Goal: Transaction & Acquisition: Subscribe to service/newsletter

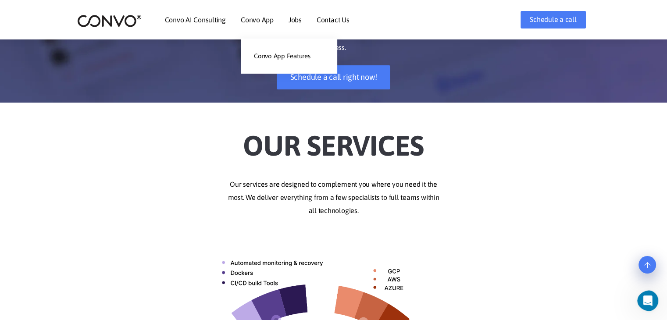
scroll to position [90, 0]
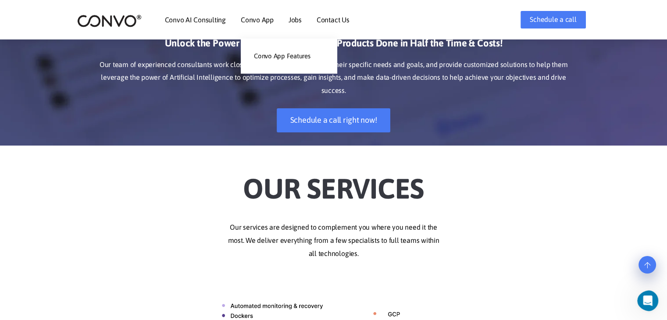
click at [260, 23] on li "Convo App Convo App Features" at bounding box center [257, 20] width 33 height 38
click at [281, 53] on link "Convo App Features" at bounding box center [289, 56] width 97 height 18
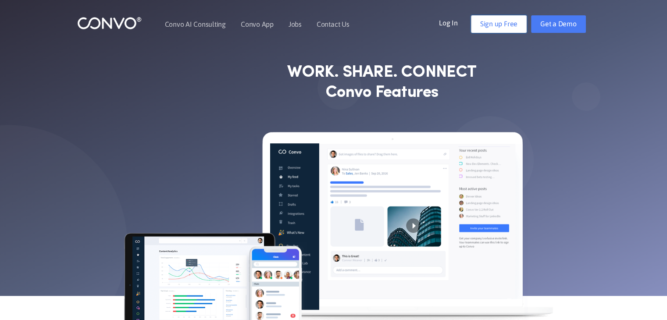
click at [505, 21] on link "Sign up Free" at bounding box center [499, 24] width 56 height 18
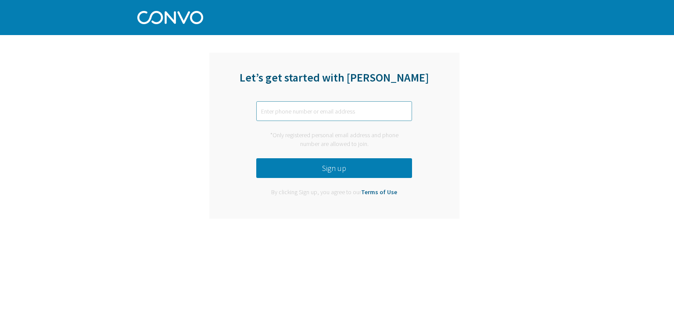
click at [326, 110] on input "text" at bounding box center [334, 111] width 156 height 20
type input "[PERSON_NAME][EMAIL_ADDRESS][DOMAIN_NAME]"
click at [335, 167] on button "Sign up" at bounding box center [334, 168] width 156 height 20
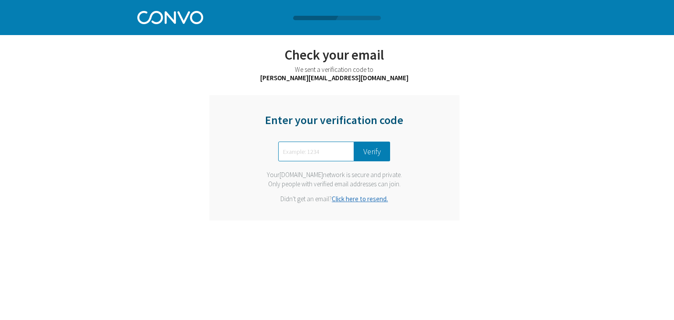
click at [362, 197] on link "Click here to resend." at bounding box center [360, 199] width 56 height 8
